Goal: Transaction & Acquisition: Register for event/course

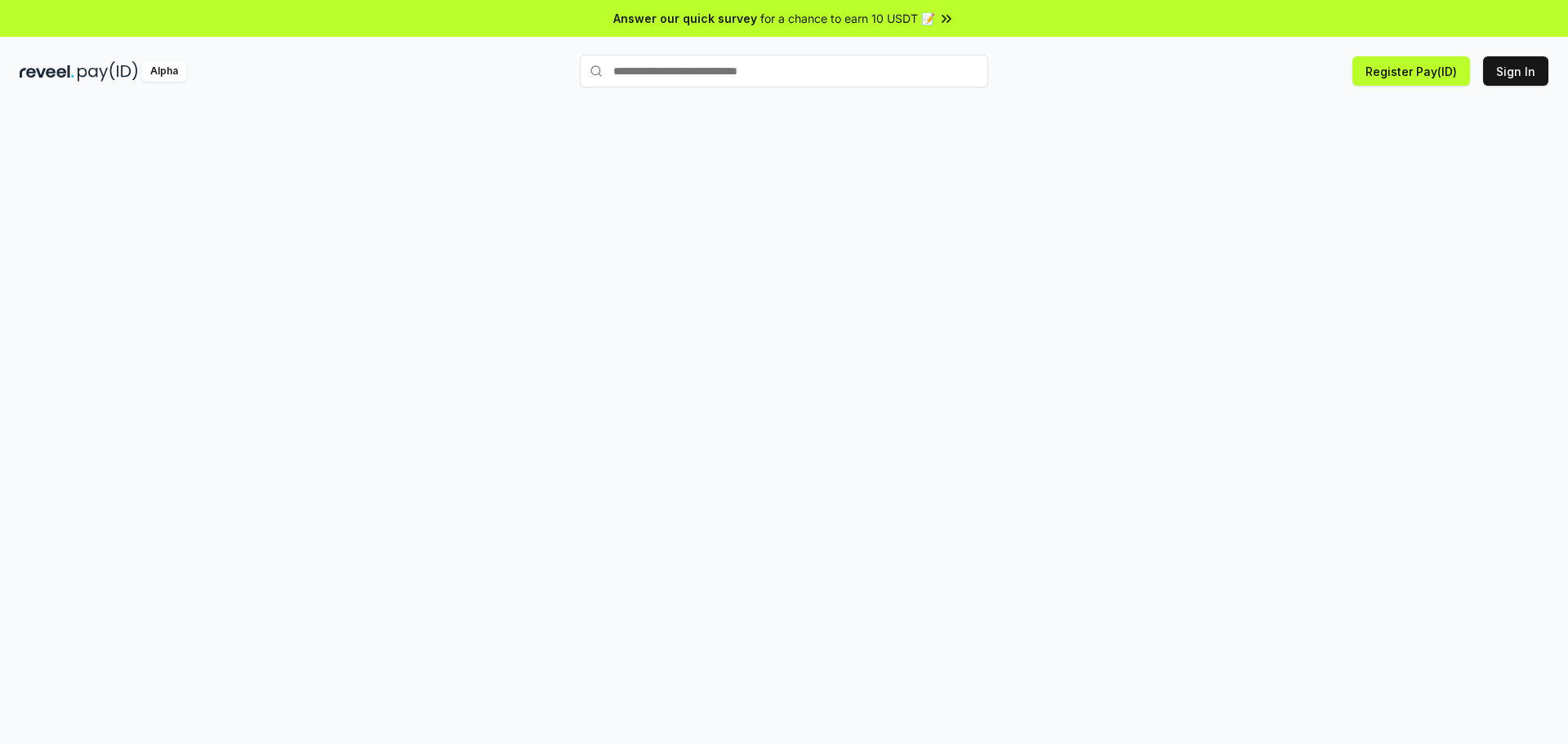
click at [1372, 115] on div at bounding box center [784, 440] width 1568 height 698
click at [1414, 73] on button "Register Pay(ID)" at bounding box center [1411, 71] width 117 height 30
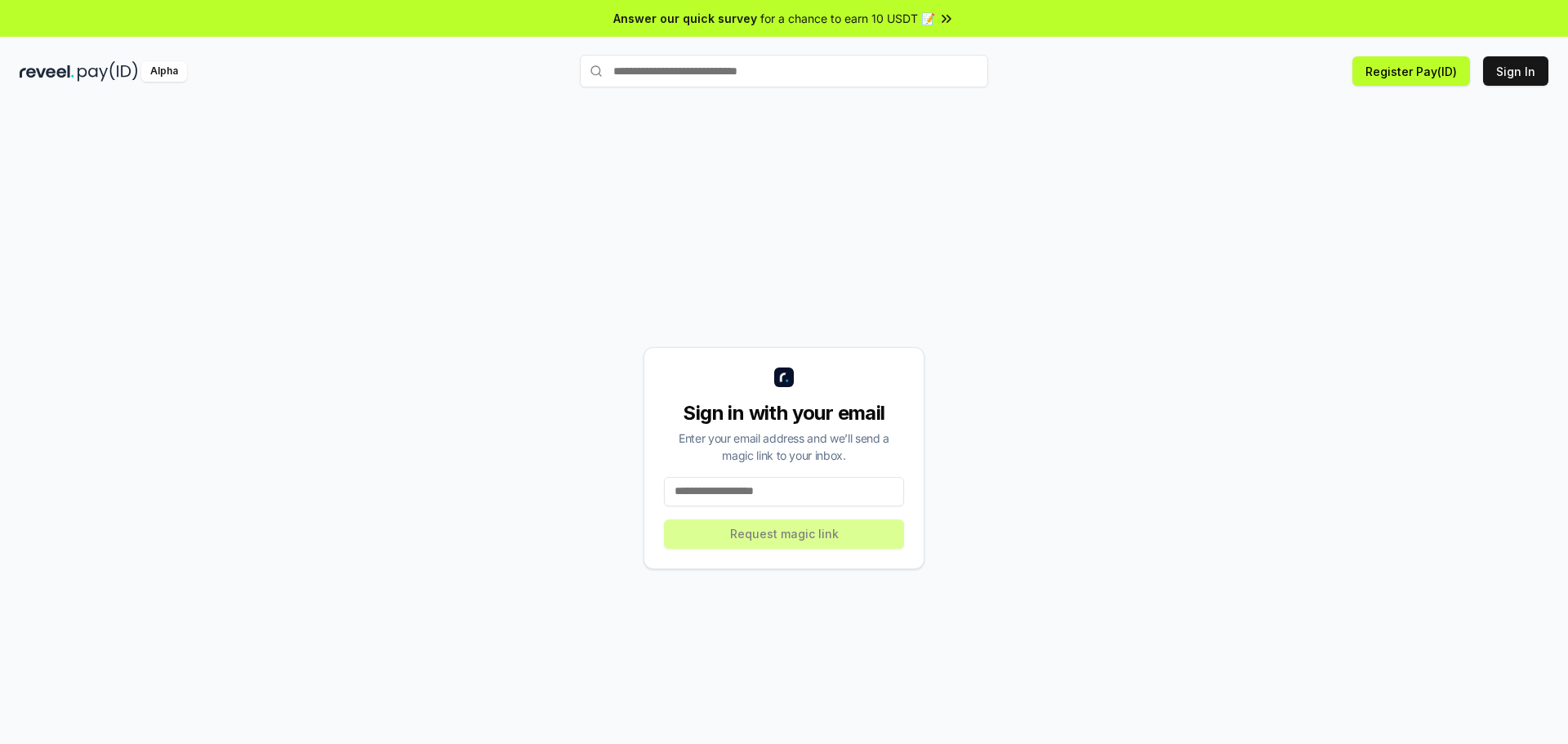
click at [814, 494] on input at bounding box center [784, 491] width 240 height 30
click at [814, 492] on input at bounding box center [784, 491] width 240 height 30
click at [744, 482] on input at bounding box center [784, 491] width 240 height 30
click at [744, 487] on input at bounding box center [784, 491] width 240 height 30
type input "**********"
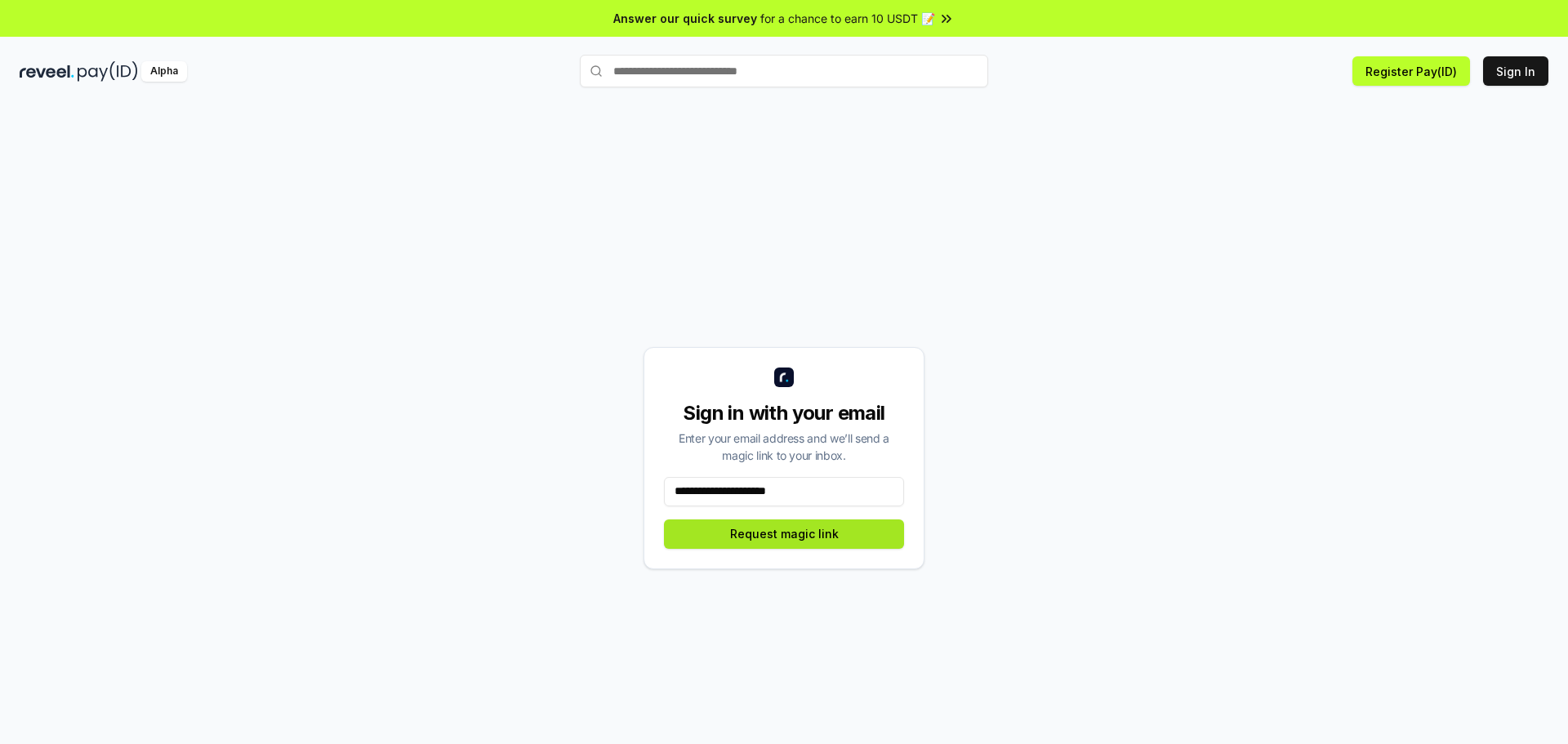
click at [769, 537] on button "Request magic link" at bounding box center [784, 533] width 240 height 30
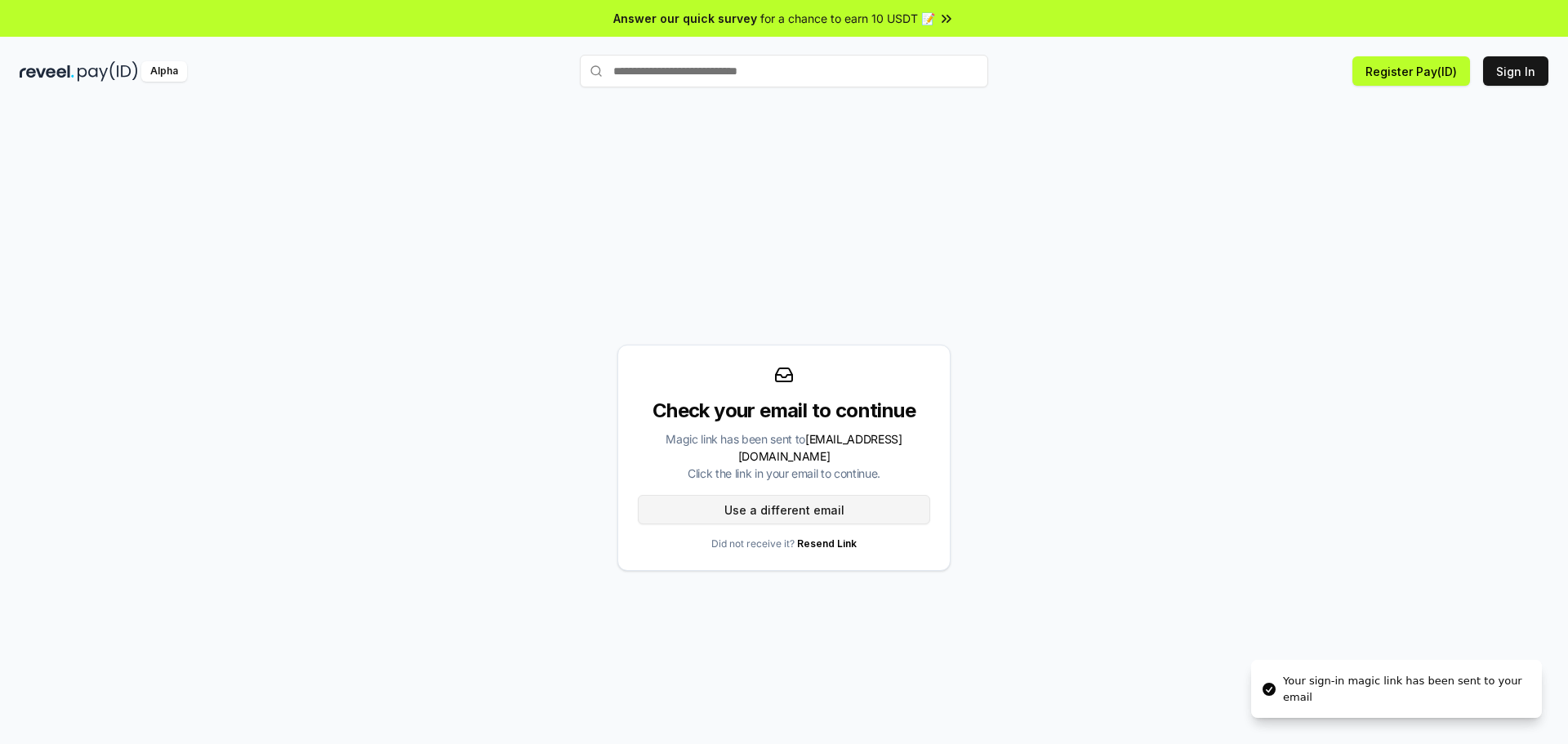
click at [815, 504] on button "Use a different email" at bounding box center [784, 509] width 292 height 30
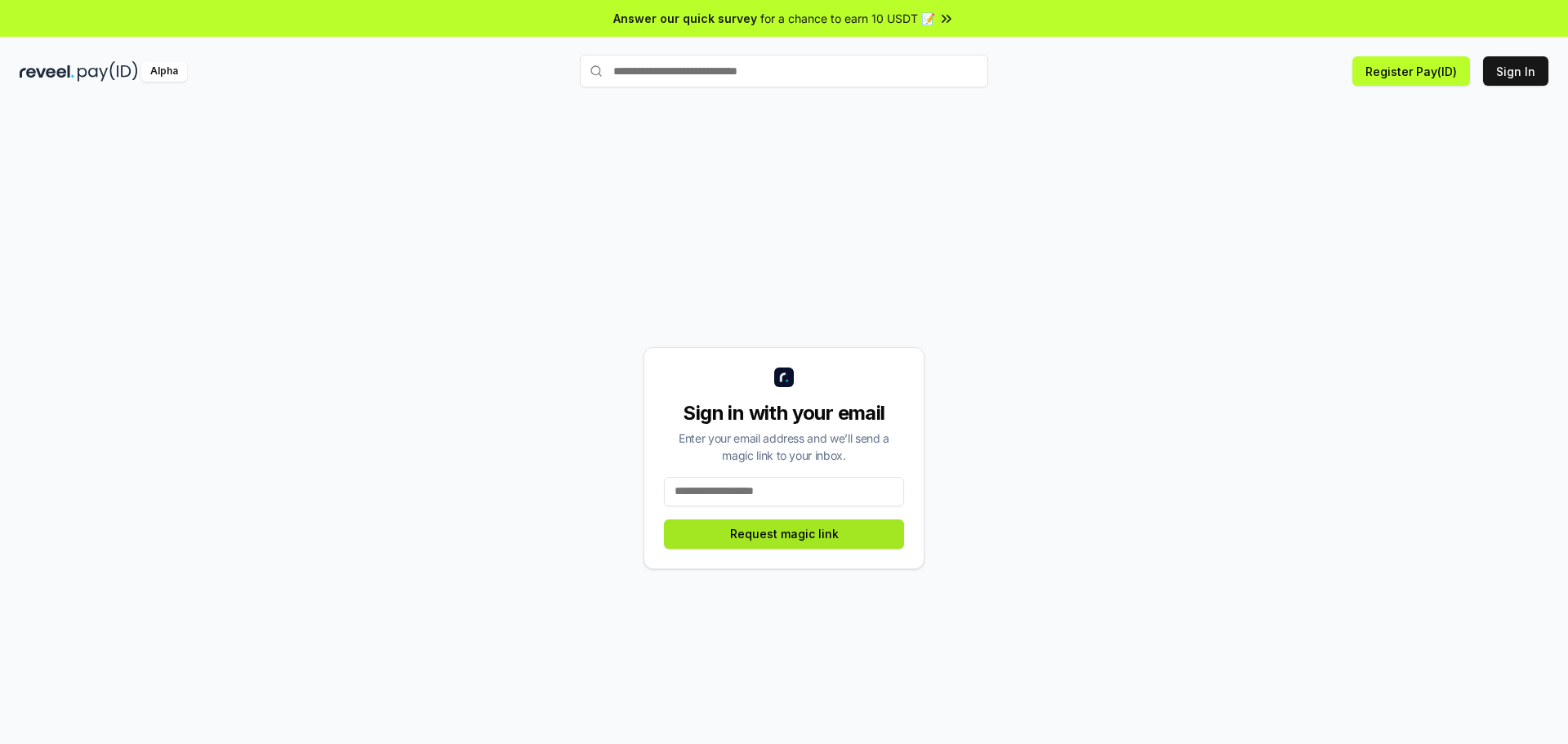
click at [822, 529] on button "Request magic link" at bounding box center [784, 533] width 240 height 30
click at [1383, 60] on button "Register Pay(ID)" at bounding box center [1411, 71] width 117 height 30
click at [743, 198] on div "Sign in with your email Enter your email address and we’ll send a magic link to…" at bounding box center [784, 458] width 1528 height 666
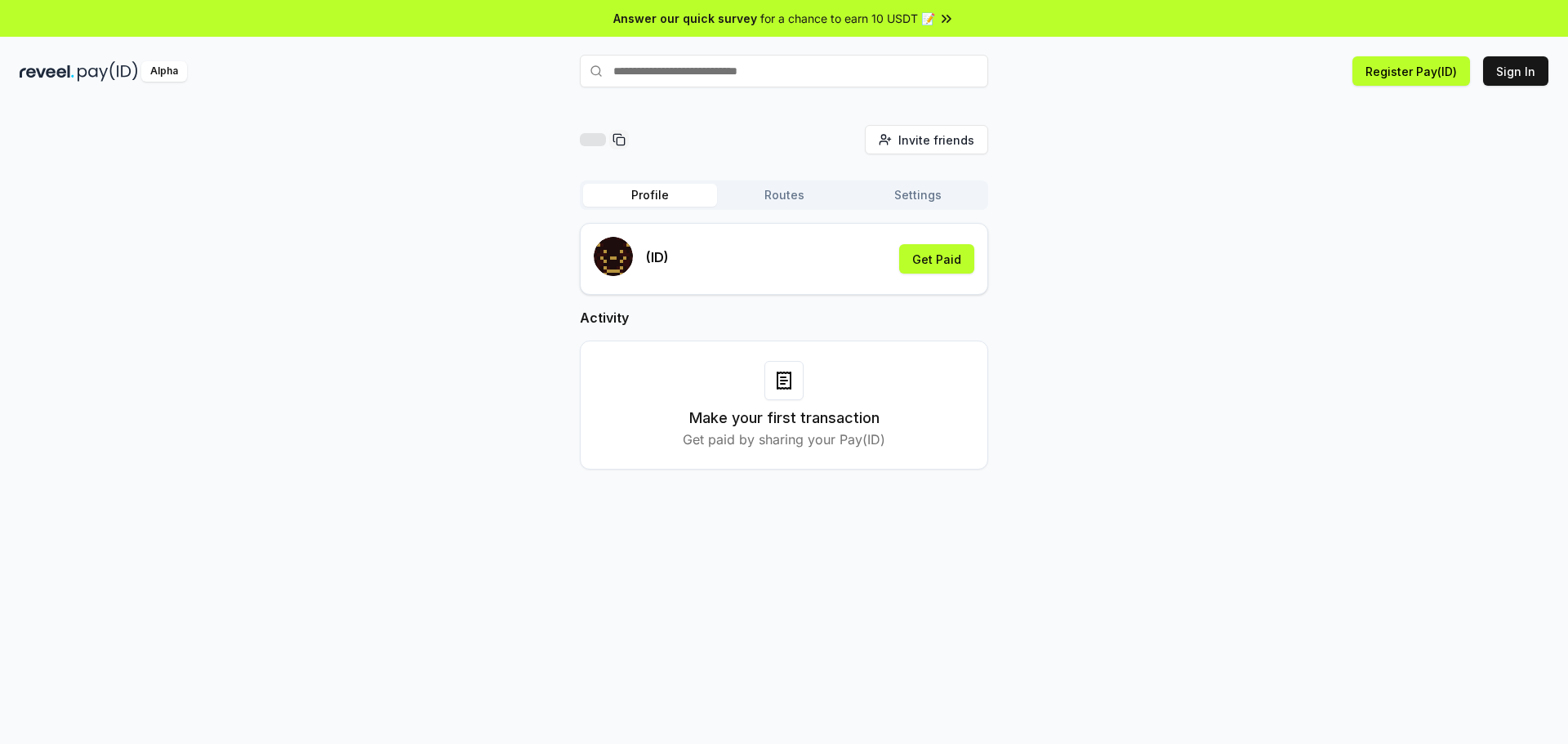
click at [1471, 135] on div "Invite friends Invite Profile Routes Settings (ID) Get Paid Activity Make your …" at bounding box center [784, 310] width 1528 height 370
click at [728, 75] on input "text" at bounding box center [783, 71] width 408 height 32
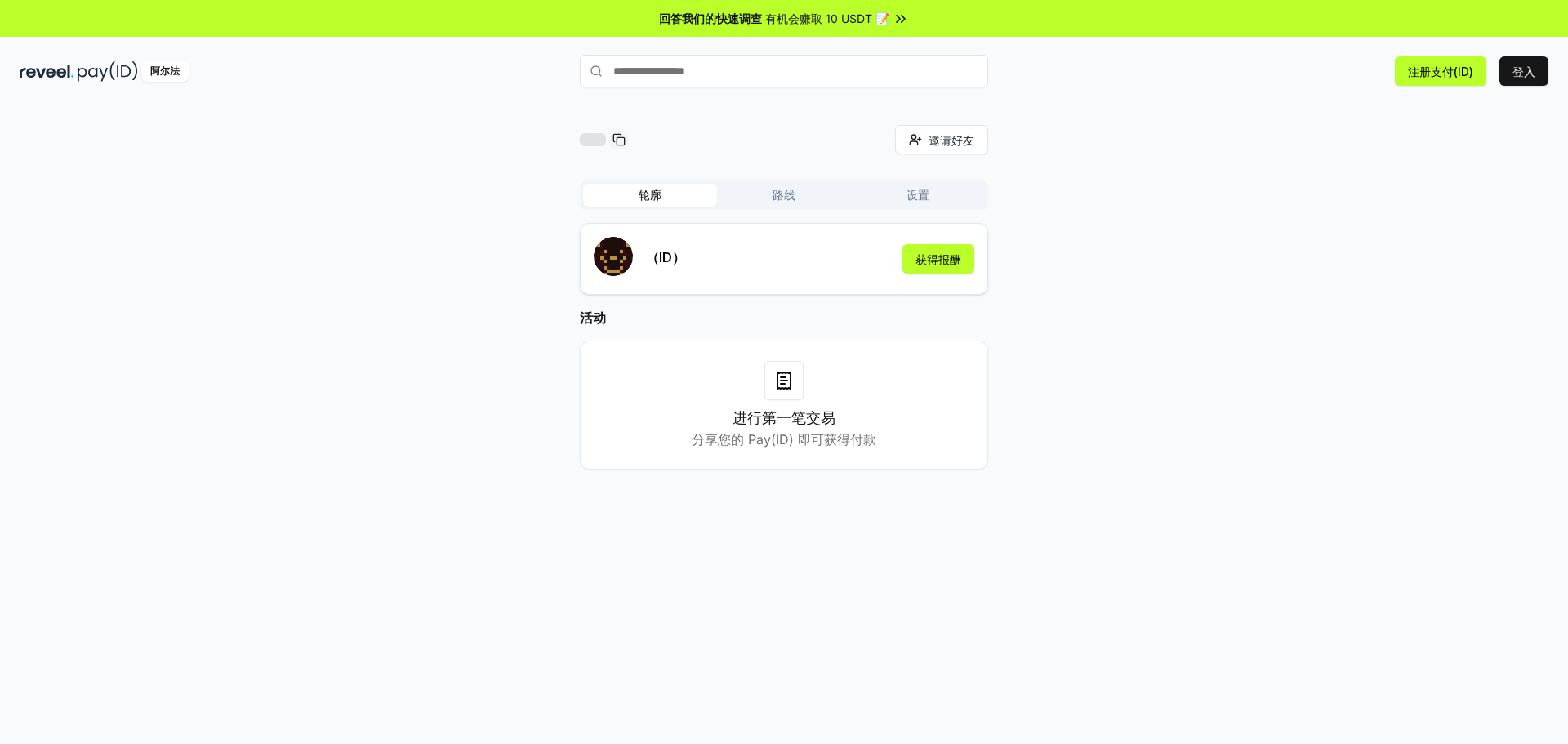
click at [1254, 394] on div "邀请好友 邀请 轮廓 路线 设置 （ID） 获得报酬 活动 进行第一笔交易 分享您的 Pay(ID) 即可获得付款" at bounding box center [784, 310] width 1528 height 370
click at [744, 74] on input "text" at bounding box center [783, 71] width 408 height 32
click at [1535, 70] on font "登入" at bounding box center [1523, 71] width 23 height 14
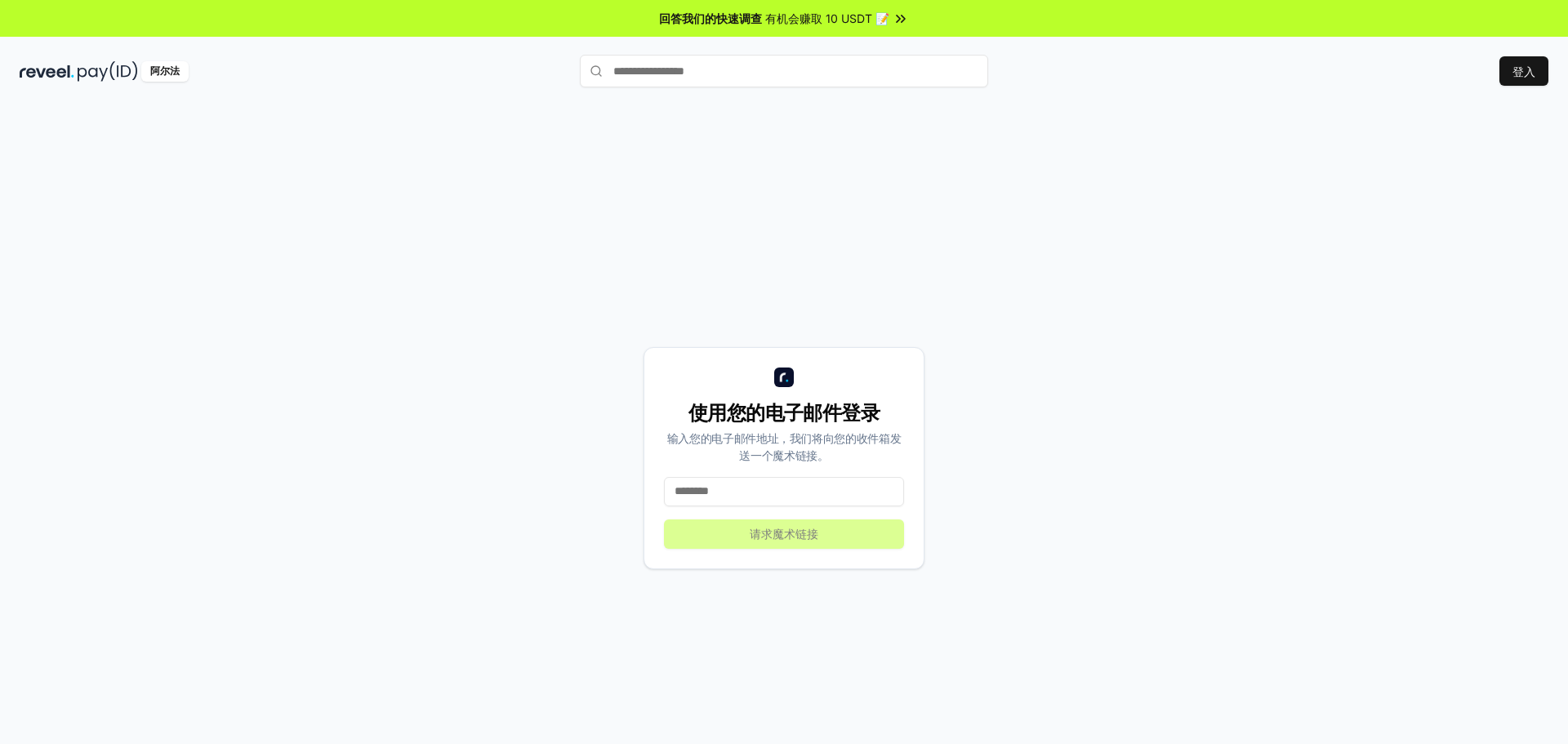
click at [832, 488] on input at bounding box center [784, 491] width 240 height 30
click at [832, 493] on input at bounding box center [784, 491] width 240 height 30
click at [1520, 76] on font "登入" at bounding box center [1523, 71] width 23 height 14
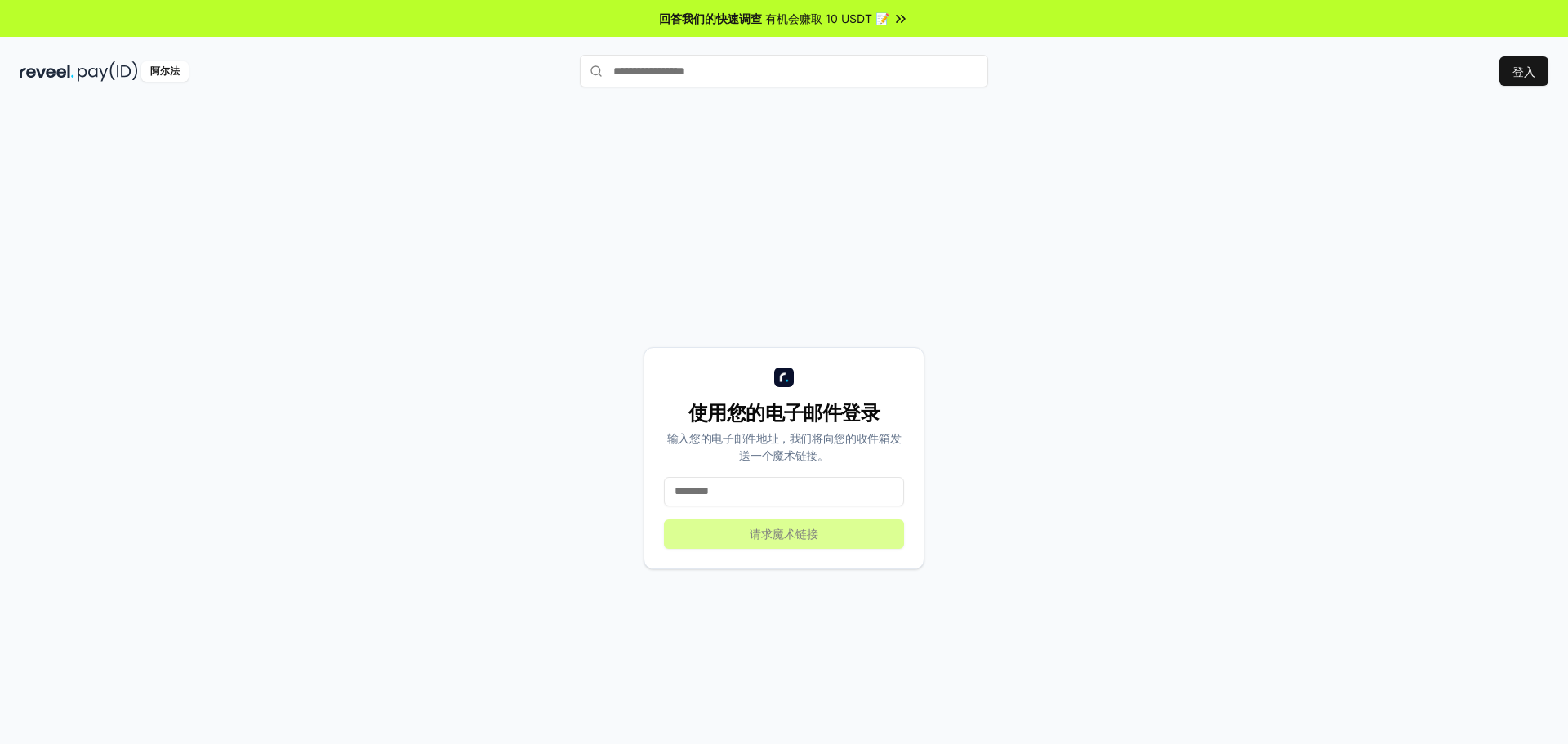
click at [815, 497] on input at bounding box center [784, 491] width 240 height 30
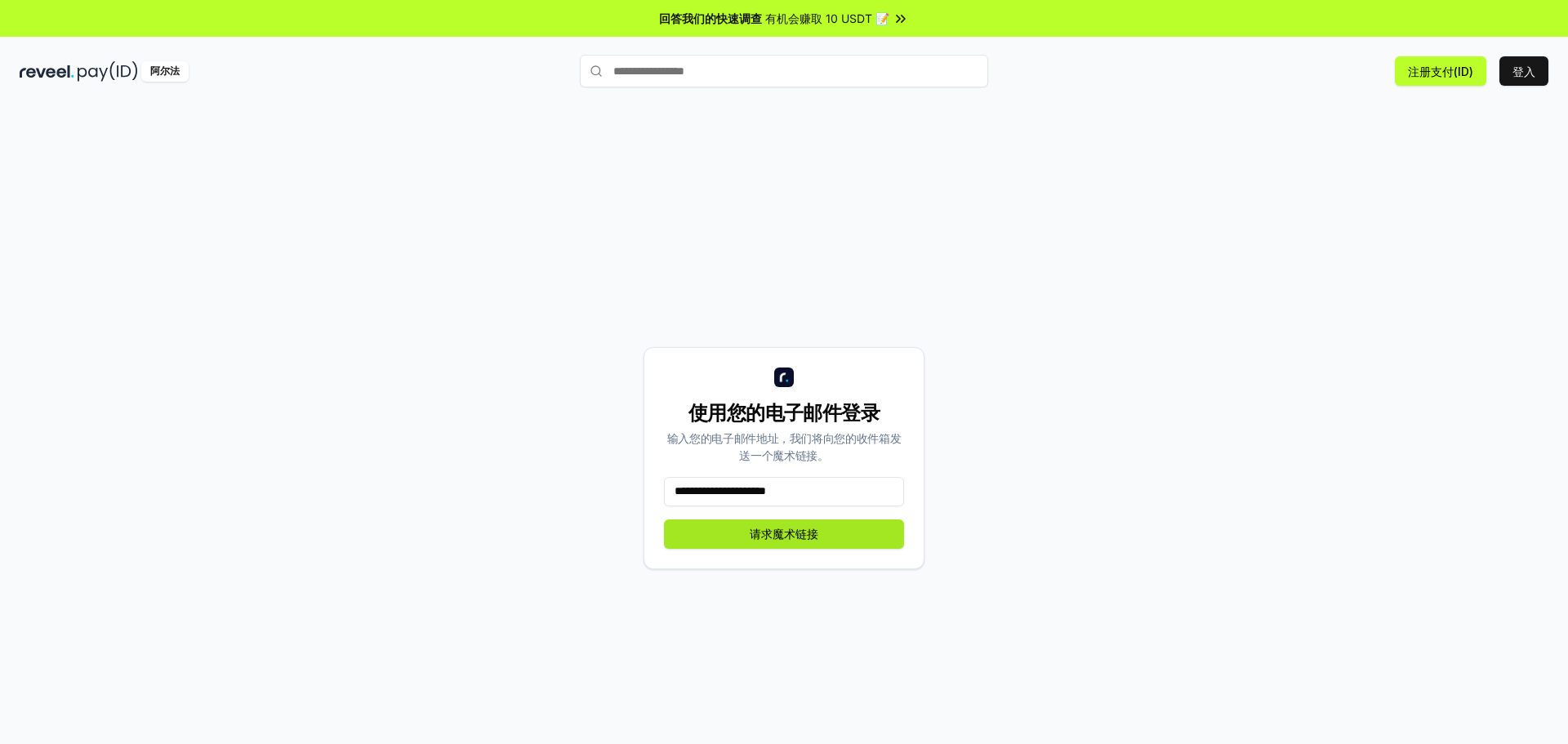
type input "**********"
click at [837, 540] on button "请求魔术链接" at bounding box center [784, 533] width 240 height 30
